Goal: Find specific page/section: Locate item on page

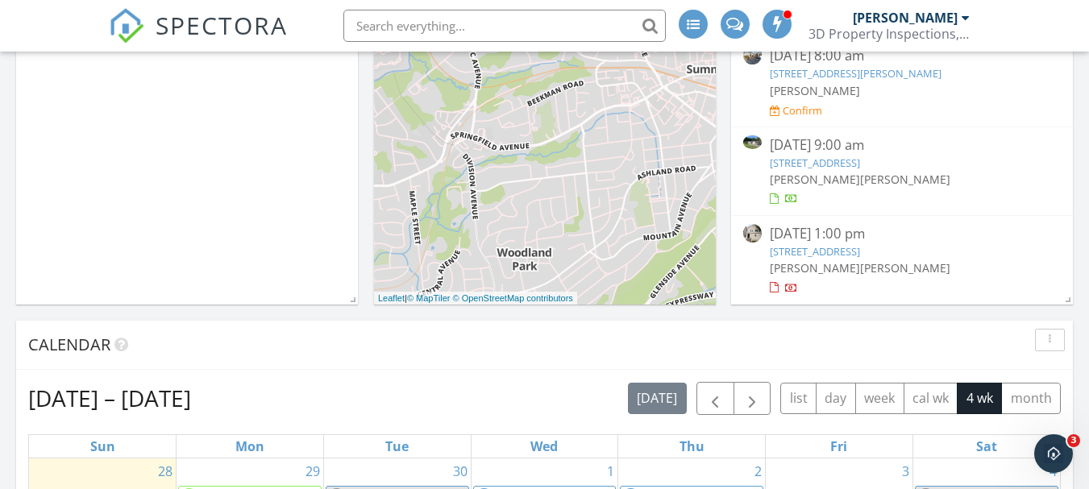
scroll to position [322, 0]
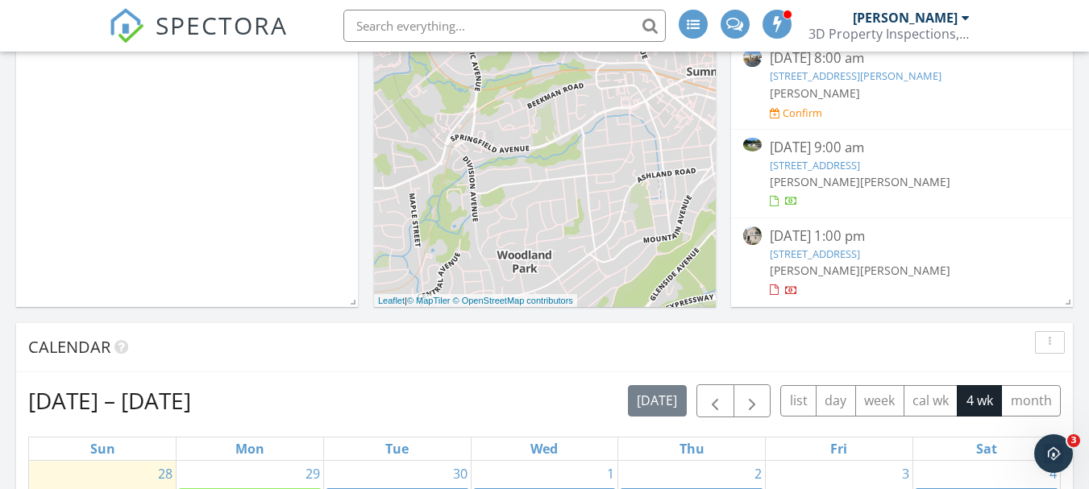
click at [824, 78] on link "26 Godfrey Ave, Roseland, NJ 07068" at bounding box center [856, 75] width 172 height 15
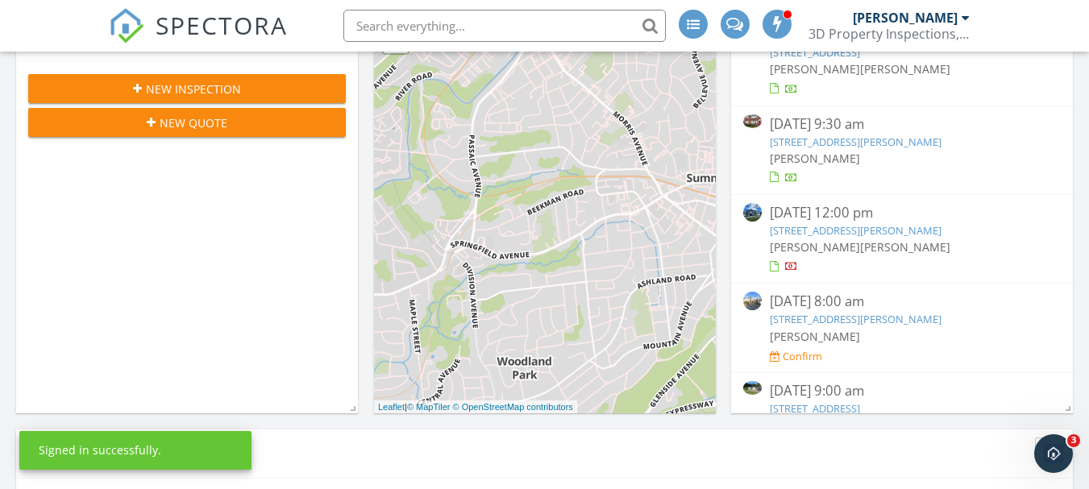
scroll to position [215, 0]
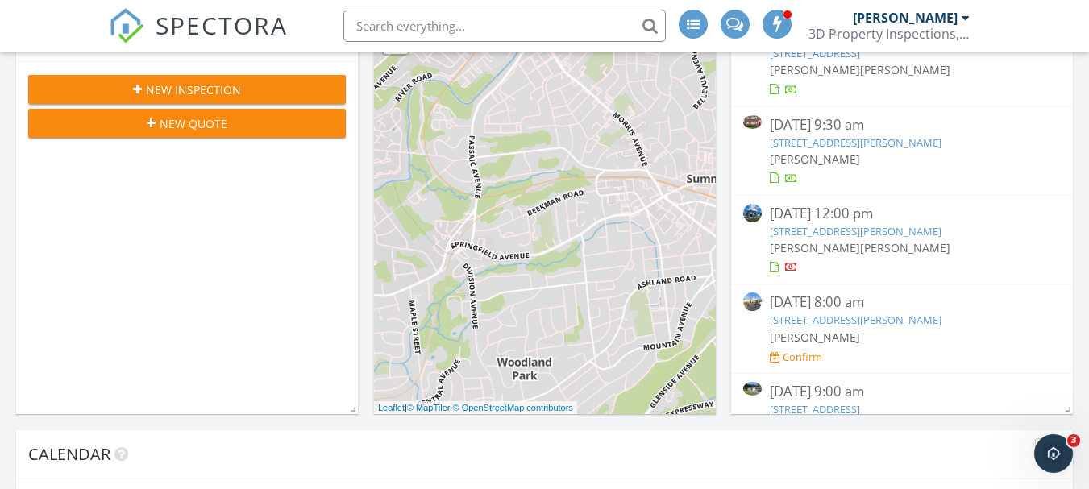
click at [865, 232] on link "125 Hamilton Trail, Totowa, NJ 07512" at bounding box center [856, 231] width 172 height 15
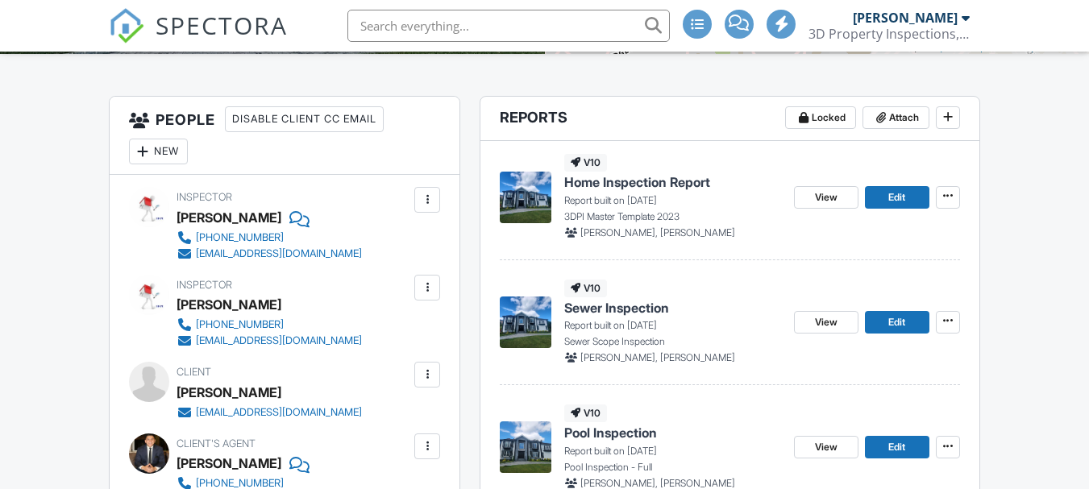
click at [199, 313] on div "[PERSON_NAME]" at bounding box center [228, 305] width 105 height 24
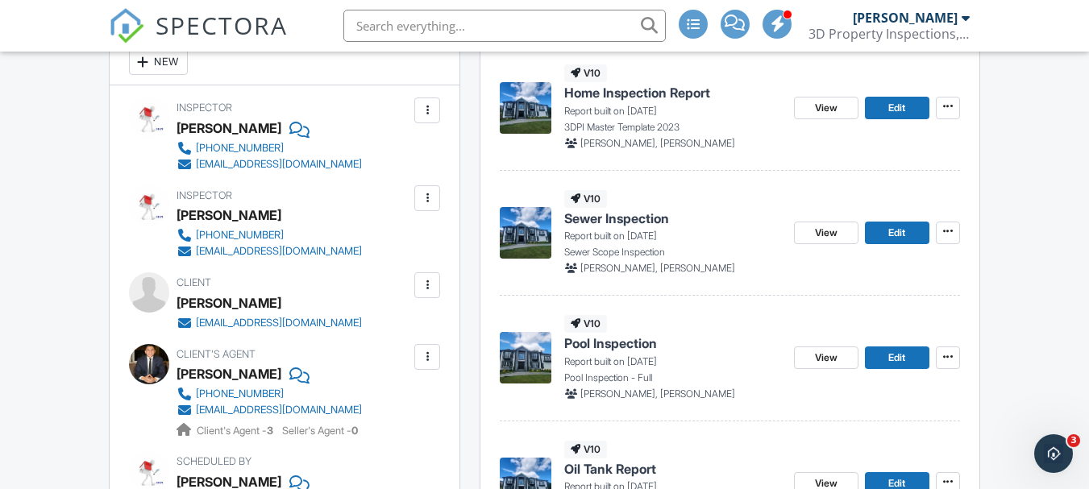
scroll to position [484, 0]
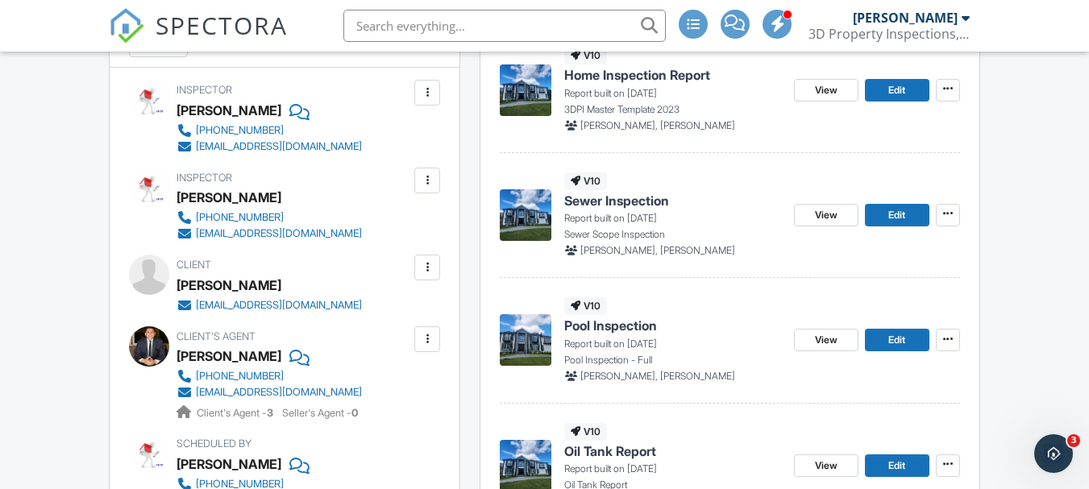
click at [615, 327] on span "Pool Inspection" at bounding box center [610, 326] width 93 height 18
